Goal: Information Seeking & Learning: Learn about a topic

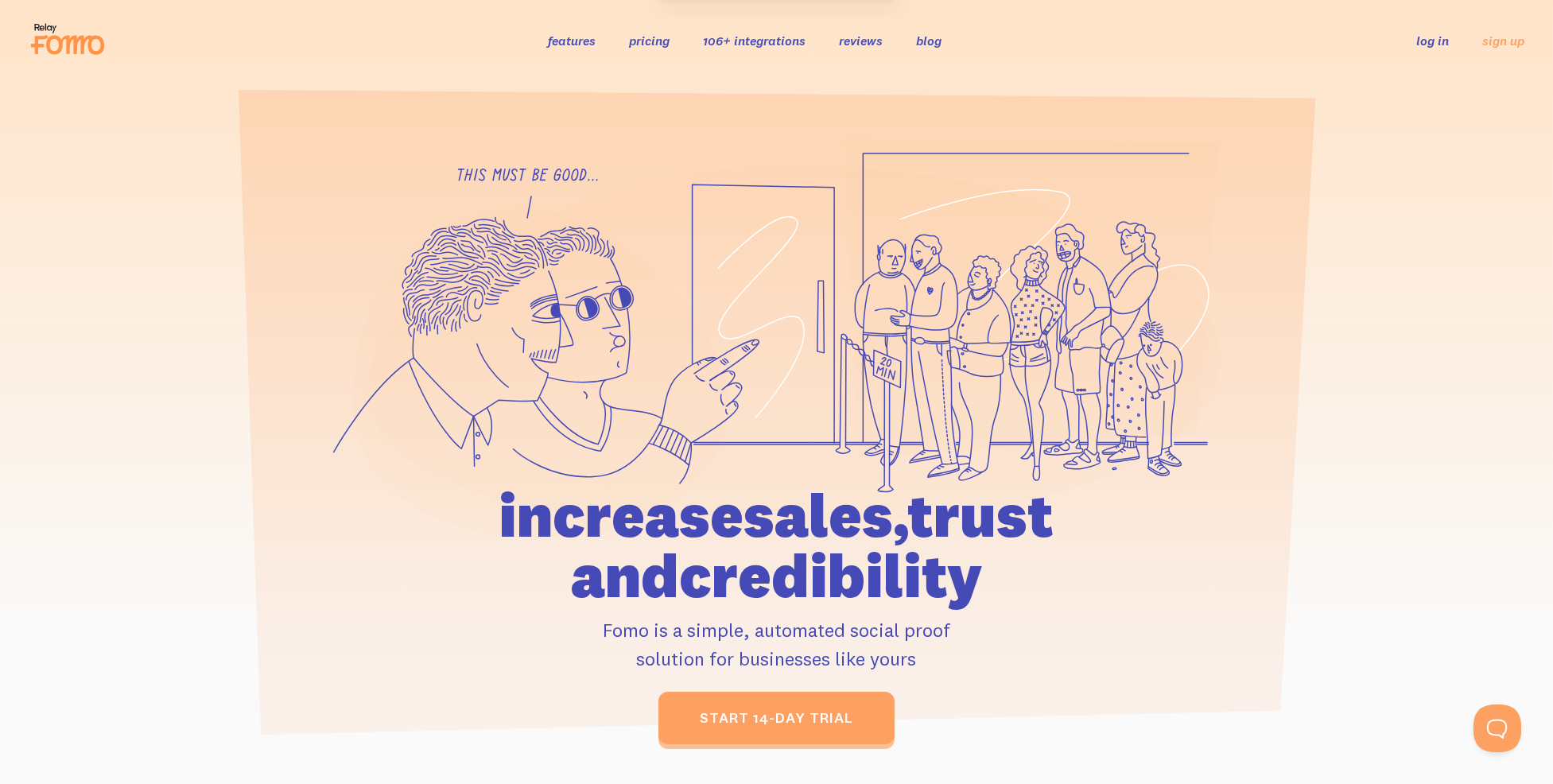
click at [568, 43] on link "features" at bounding box center [572, 41] width 48 height 16
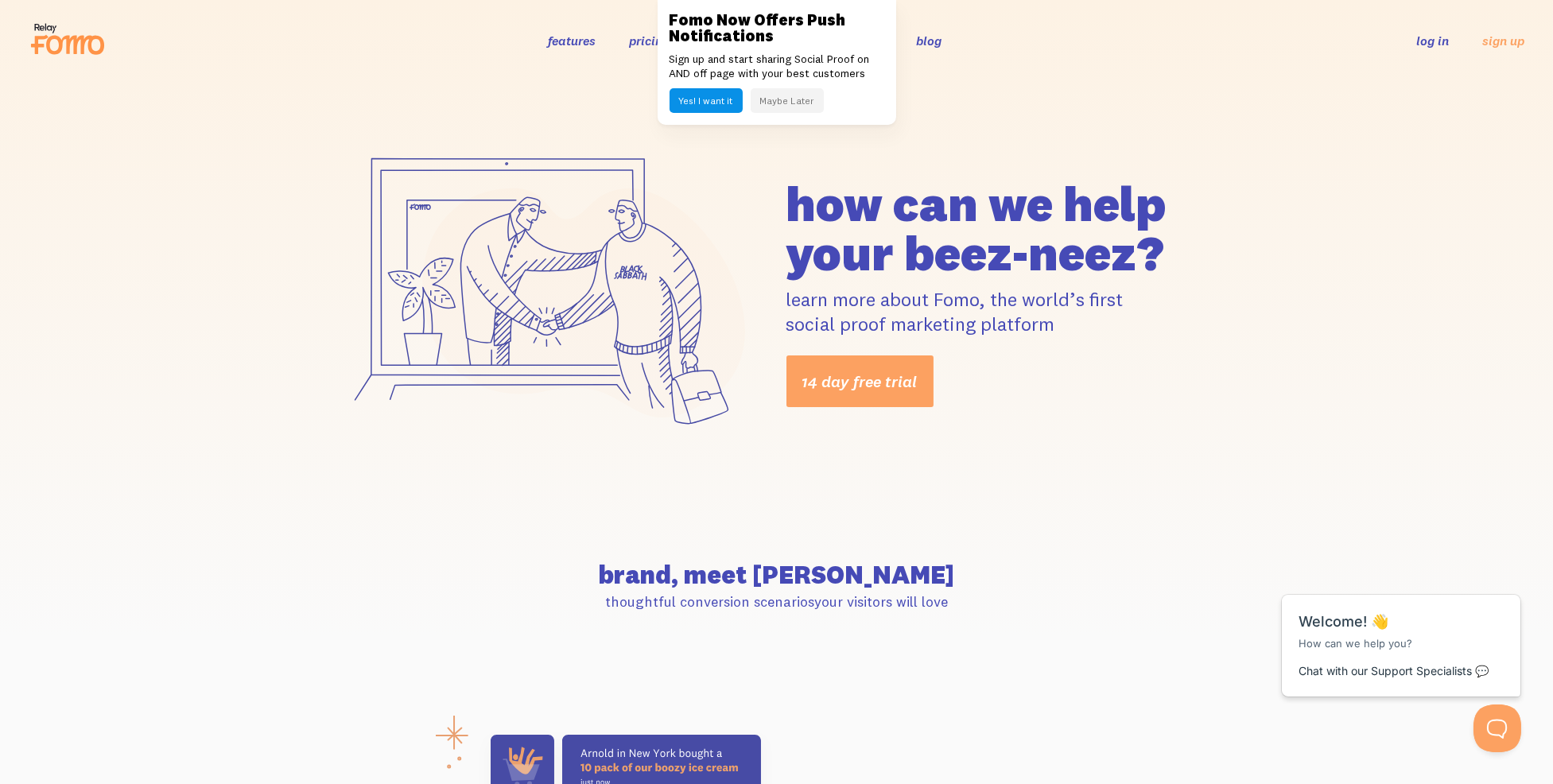
click at [772, 104] on button "Maybe Later" at bounding box center [787, 100] width 73 height 24
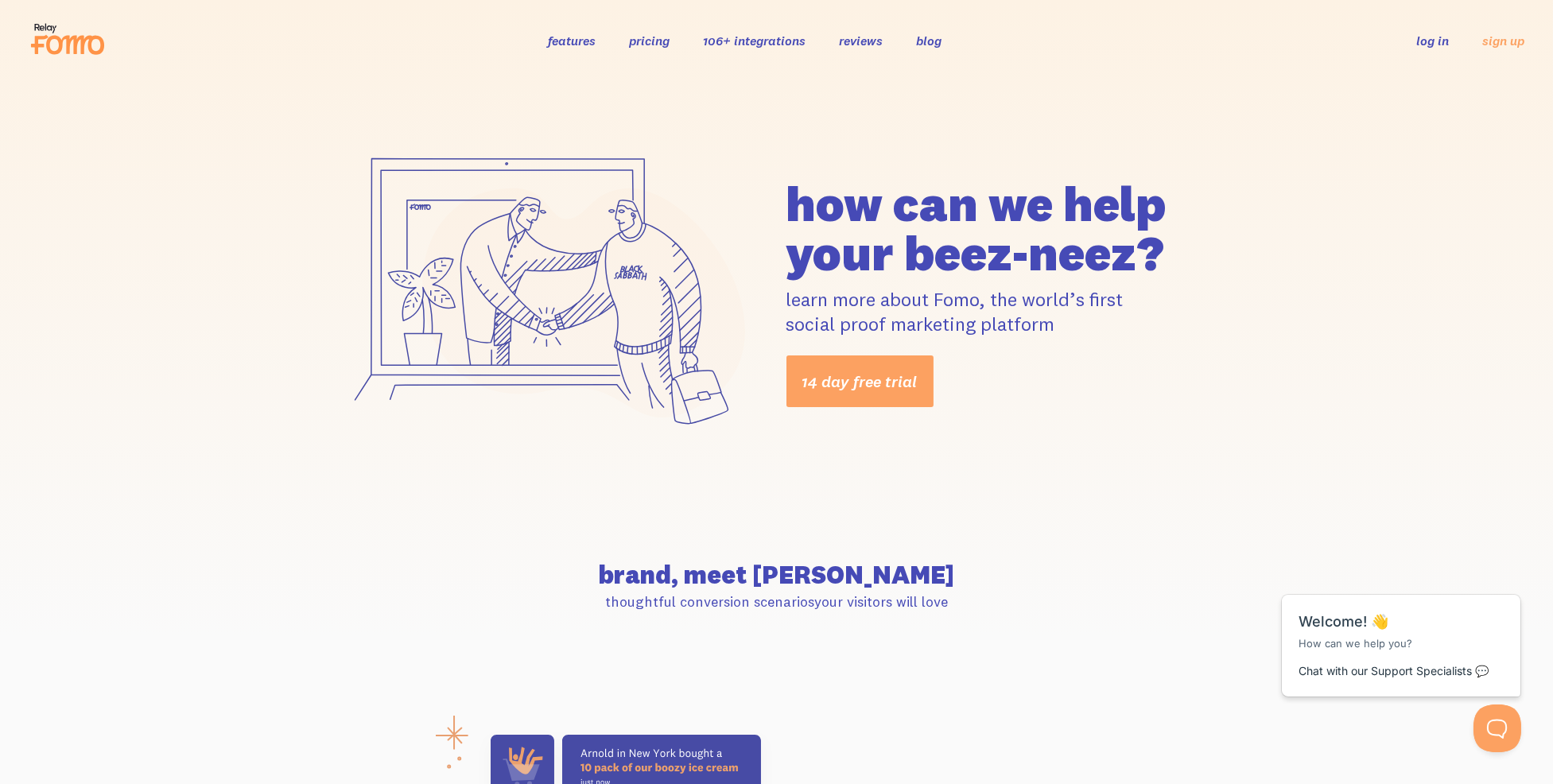
click at [580, 41] on link "features" at bounding box center [572, 41] width 48 height 16
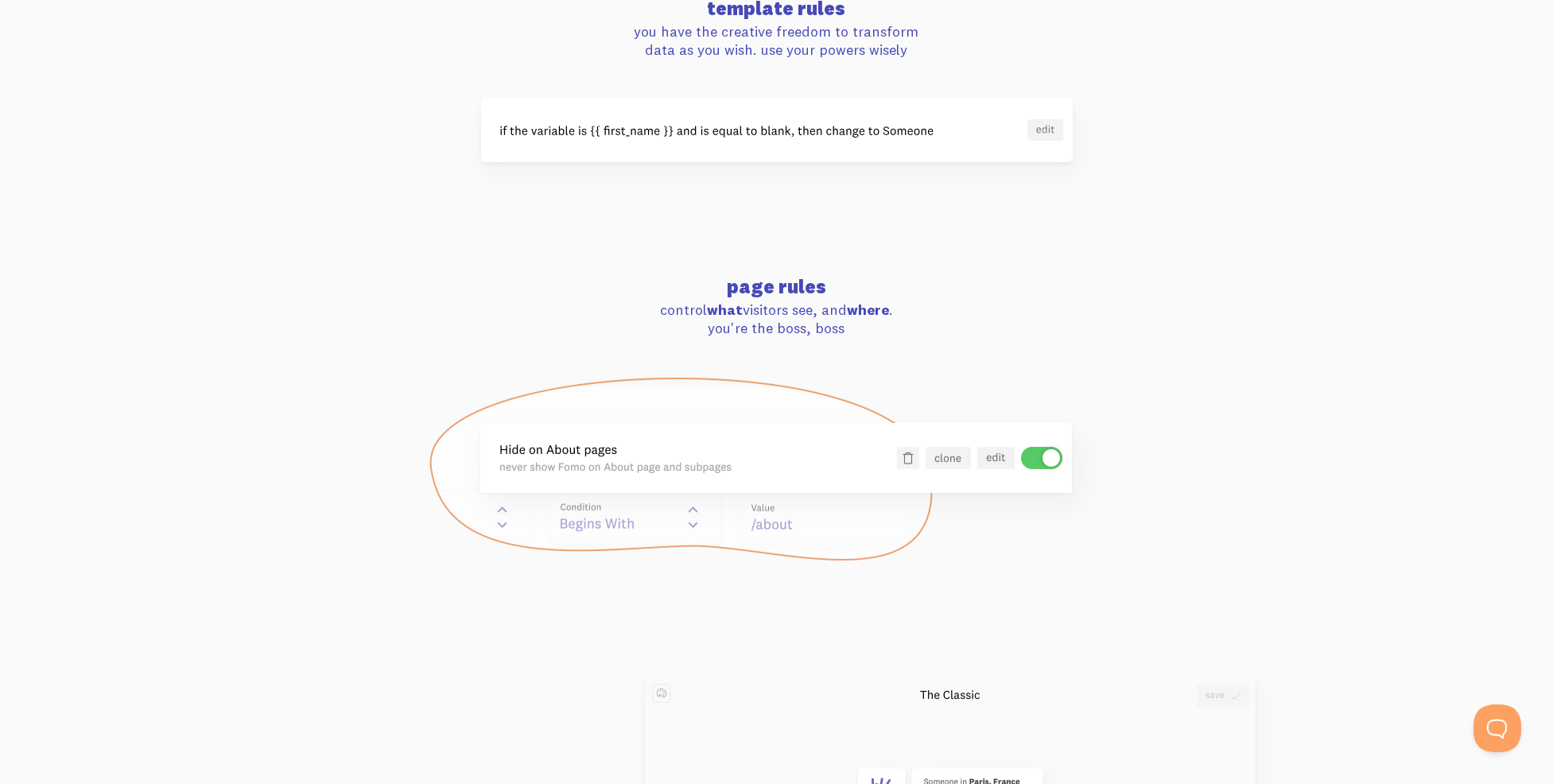
scroll to position [1510, 0]
